Goal: Check status

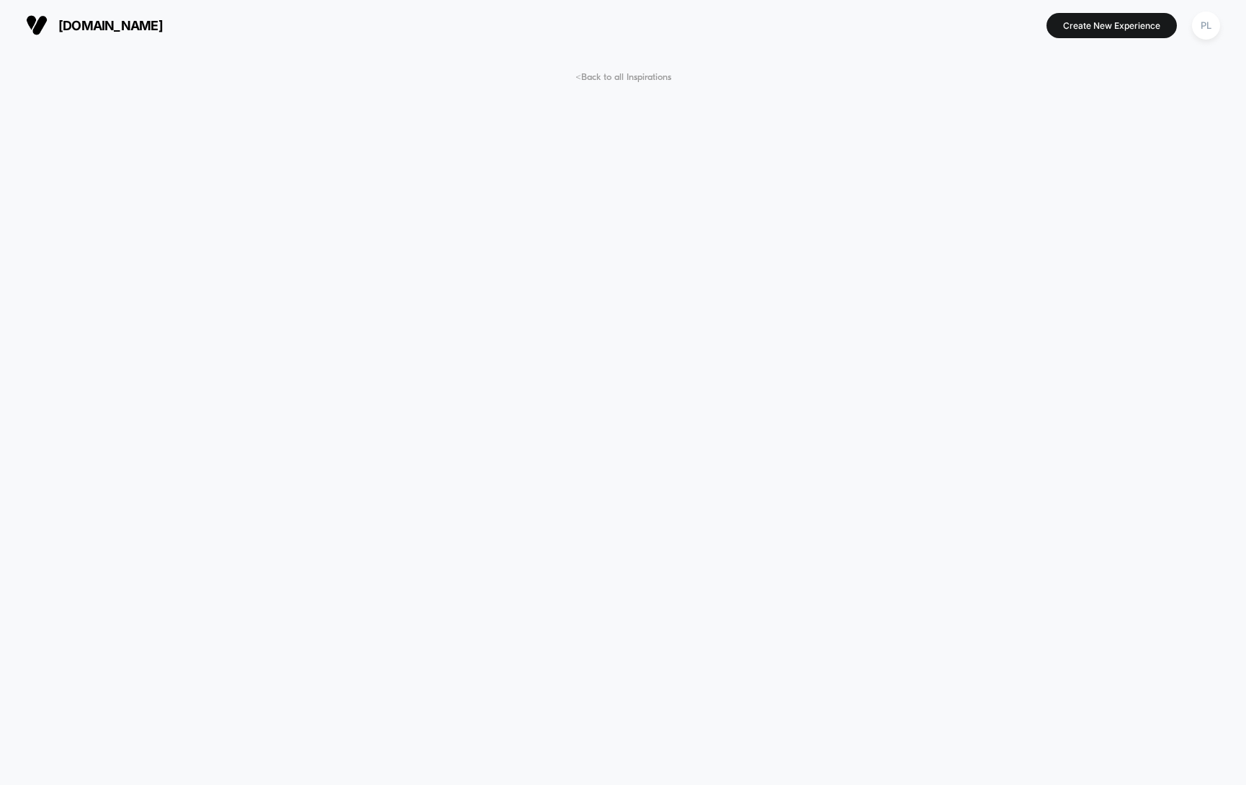
click at [163, 26] on span "[DOMAIN_NAME]" at bounding box center [110, 25] width 104 height 15
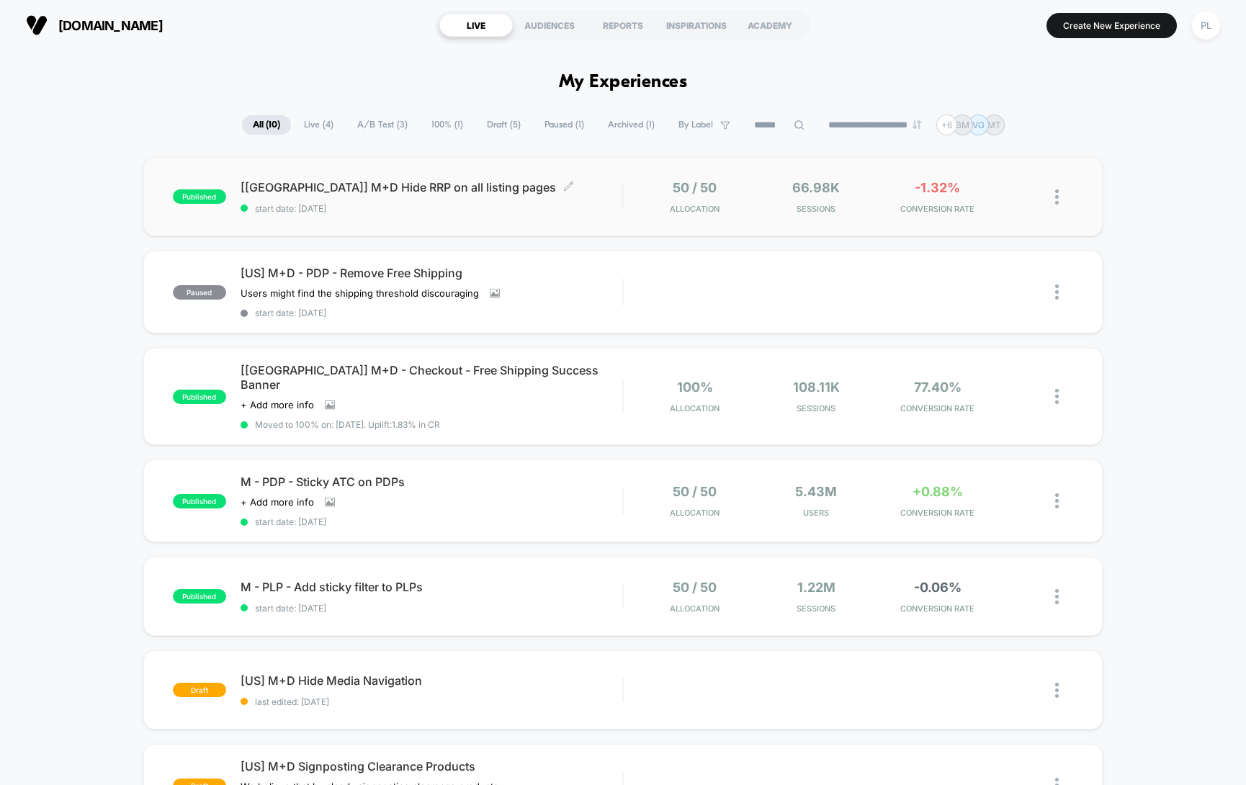
click at [431, 203] on span "start date: [DATE]" at bounding box center [431, 208] width 382 height 11
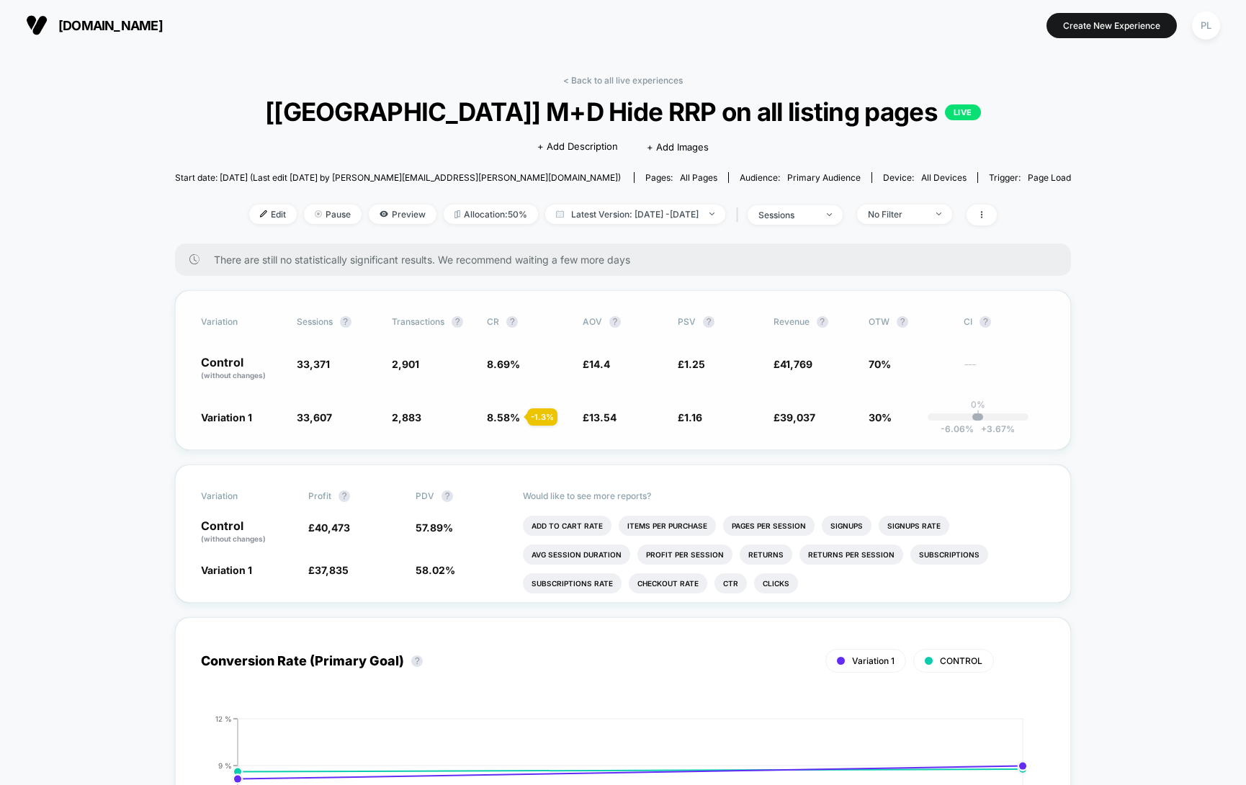
scroll to position [8, 0]
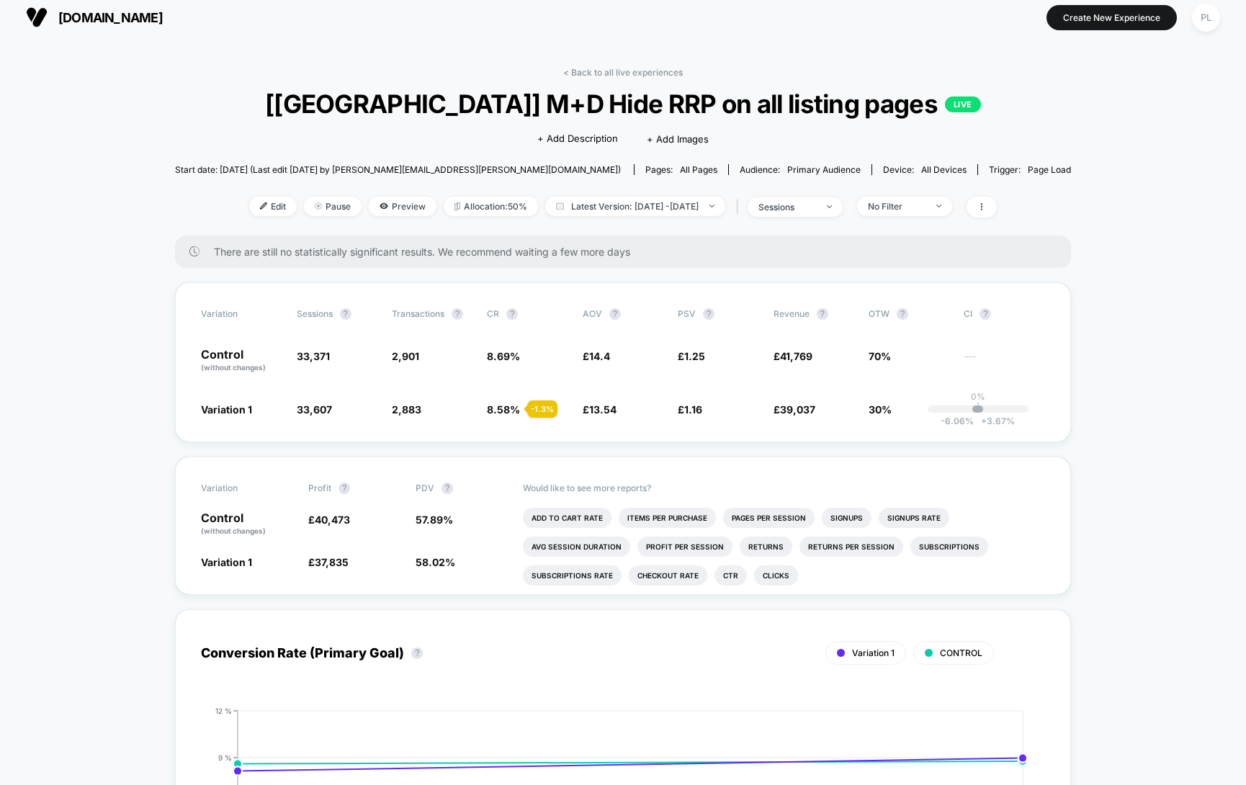
click at [84, 16] on span "[DOMAIN_NAME]" at bounding box center [110, 17] width 104 height 15
